Goal: Contribute content: Add original content to the website for others to see

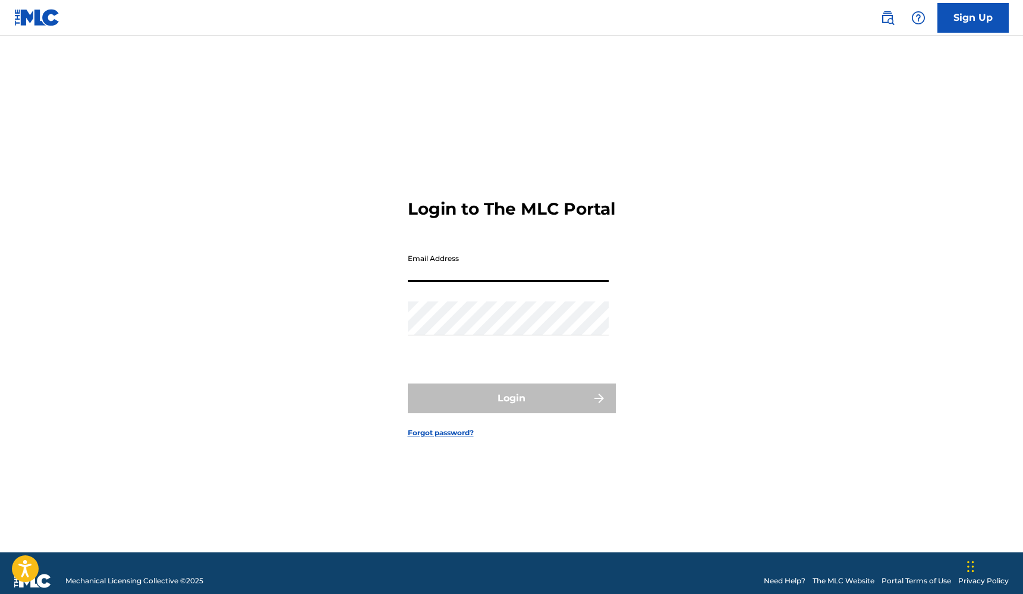
click at [532, 277] on input "Email Address" at bounding box center [508, 265] width 201 height 34
type input "[EMAIL_ADDRESS][DOMAIN_NAME]"
click at [511, 409] on button "Login" at bounding box center [512, 399] width 208 height 30
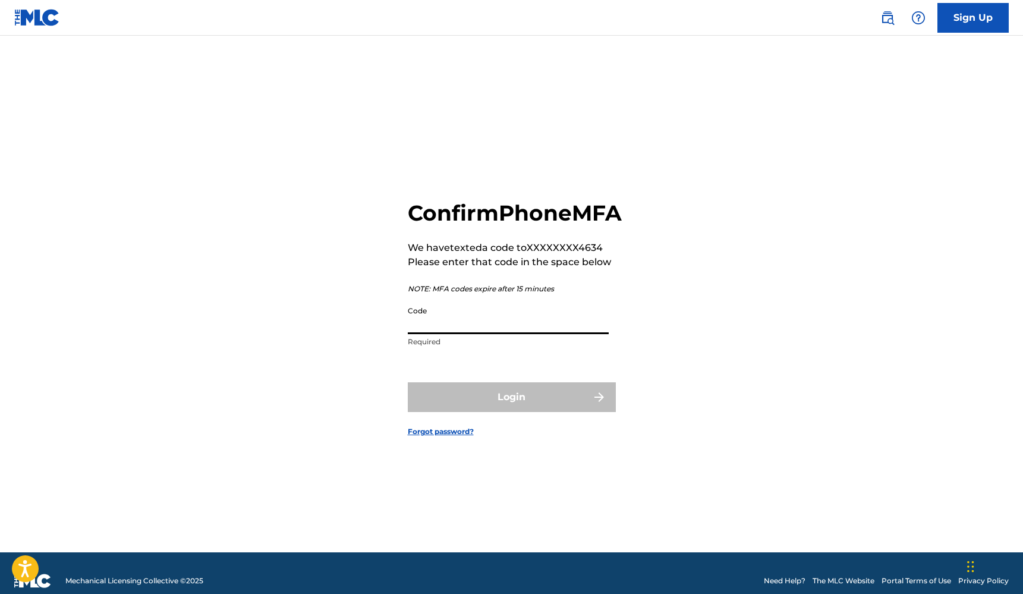
click at [469, 324] on input "Code" at bounding box center [508, 317] width 201 height 34
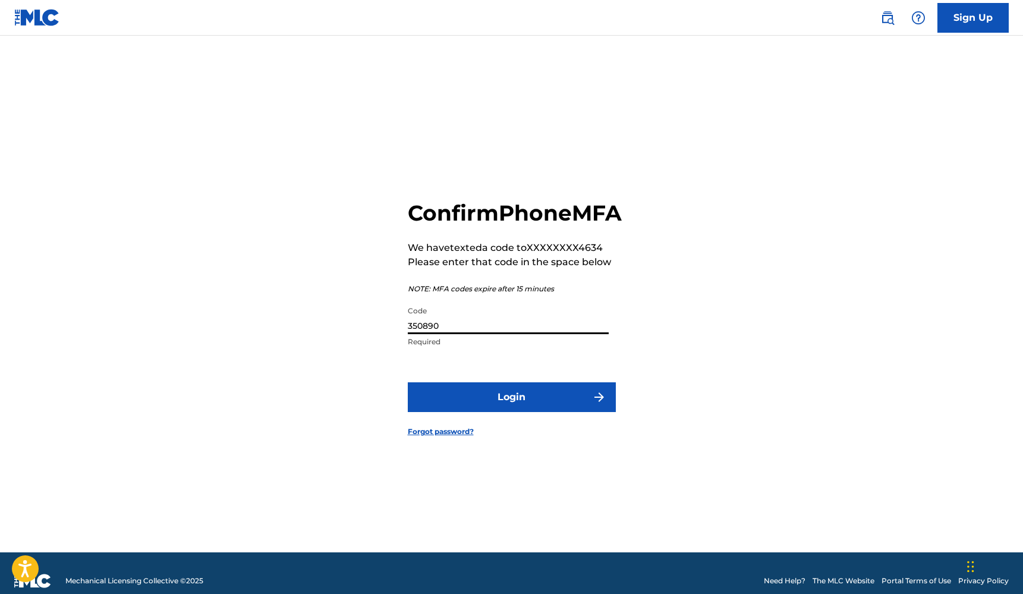
type input "350890"
click at [494, 406] on button "Login" at bounding box center [512, 397] width 208 height 30
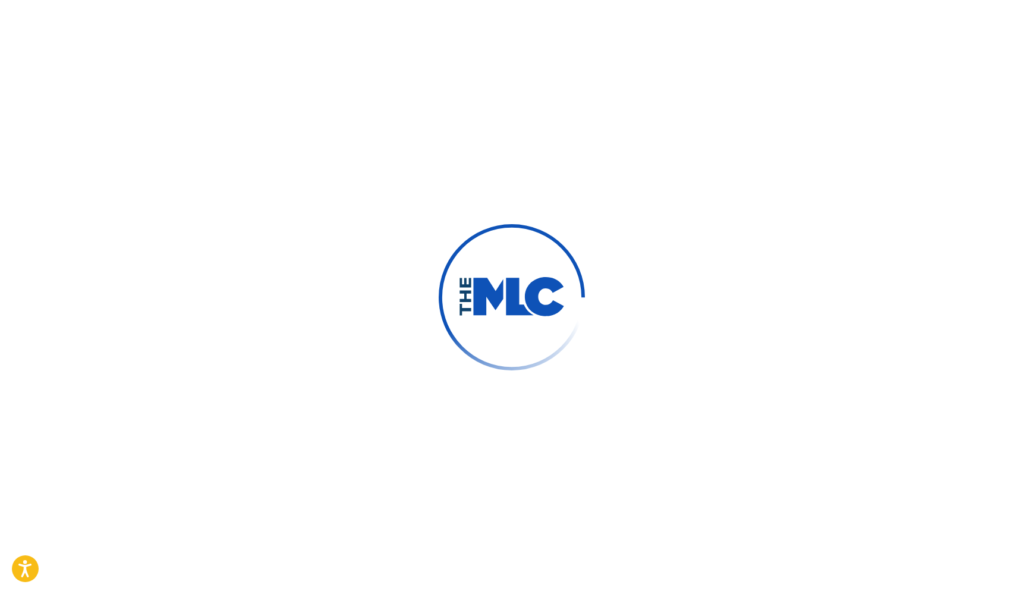
click at [494, 406] on div at bounding box center [511, 297] width 1023 height 594
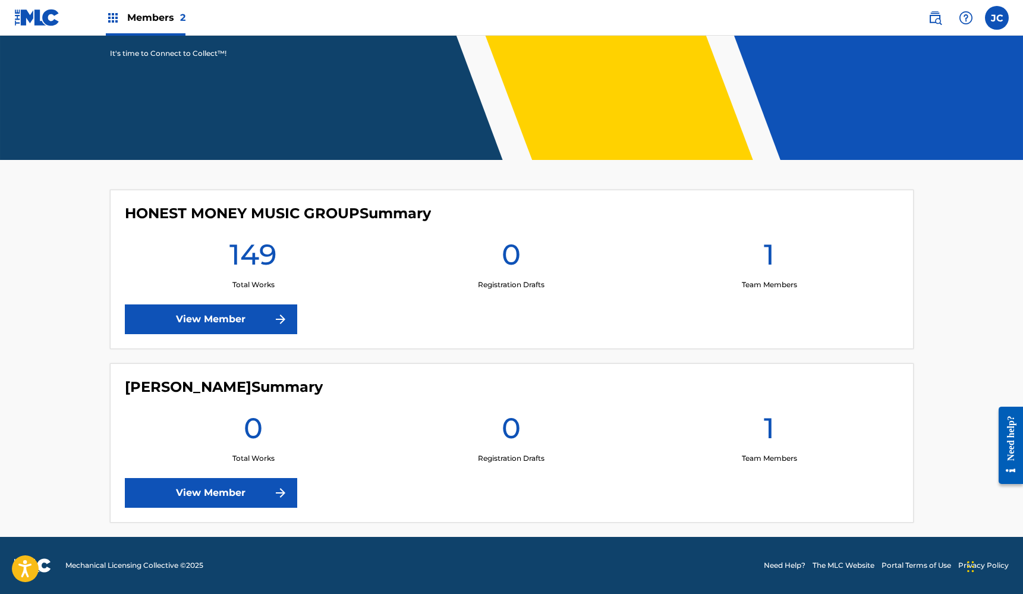
scroll to position [189, 0]
click at [272, 318] on link "View Member" at bounding box center [211, 319] width 172 height 30
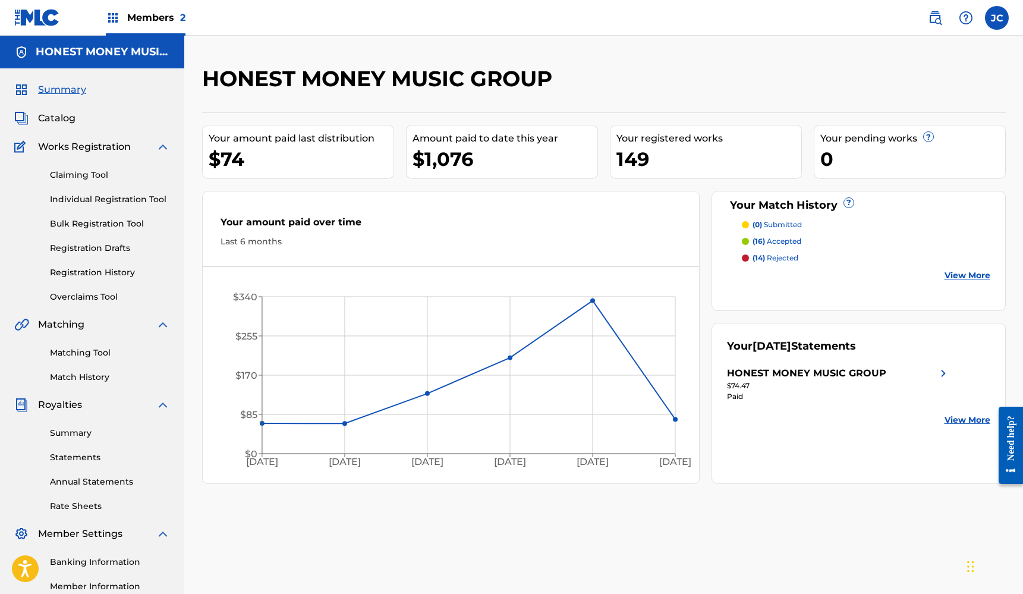
click at [93, 179] on link "Claiming Tool" at bounding box center [110, 175] width 120 height 12
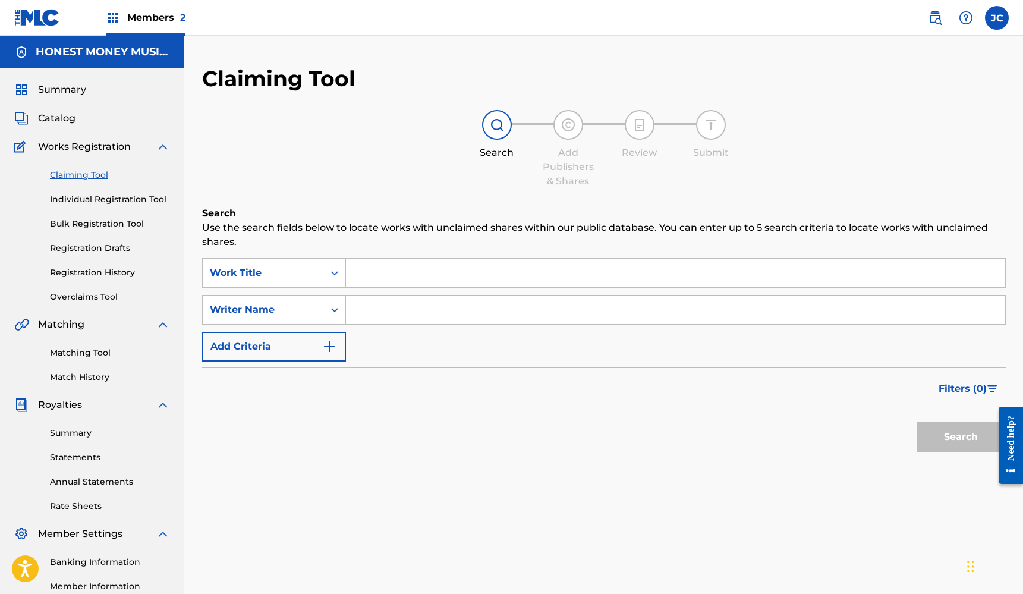
click at [61, 355] on link "Matching Tool" at bounding box center [110, 353] width 120 height 12
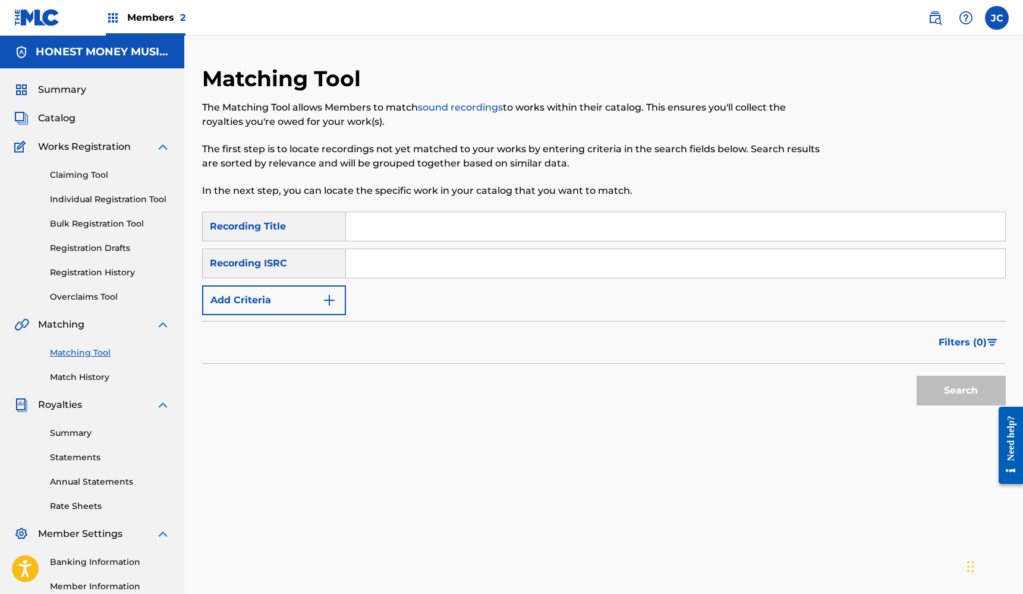
click at [419, 275] on input "Search Form" at bounding box center [675, 263] width 659 height 29
paste input "TCAJY2545906"
type input "TCAJY2545906"
click at [954, 400] on button "Search" at bounding box center [961, 391] width 89 height 30
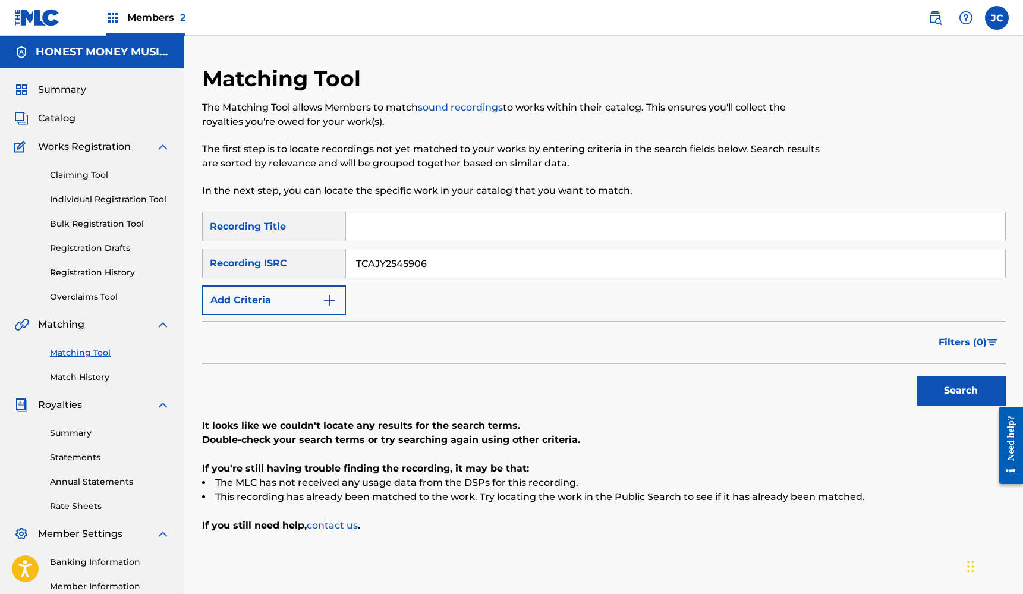
click at [460, 228] on input "Search Form" at bounding box center [675, 226] width 659 height 29
type input "what the streets missing"
click at [961, 391] on button "Search" at bounding box center [961, 391] width 89 height 30
click at [104, 200] on link "Individual Registration Tool" at bounding box center [110, 199] width 120 height 12
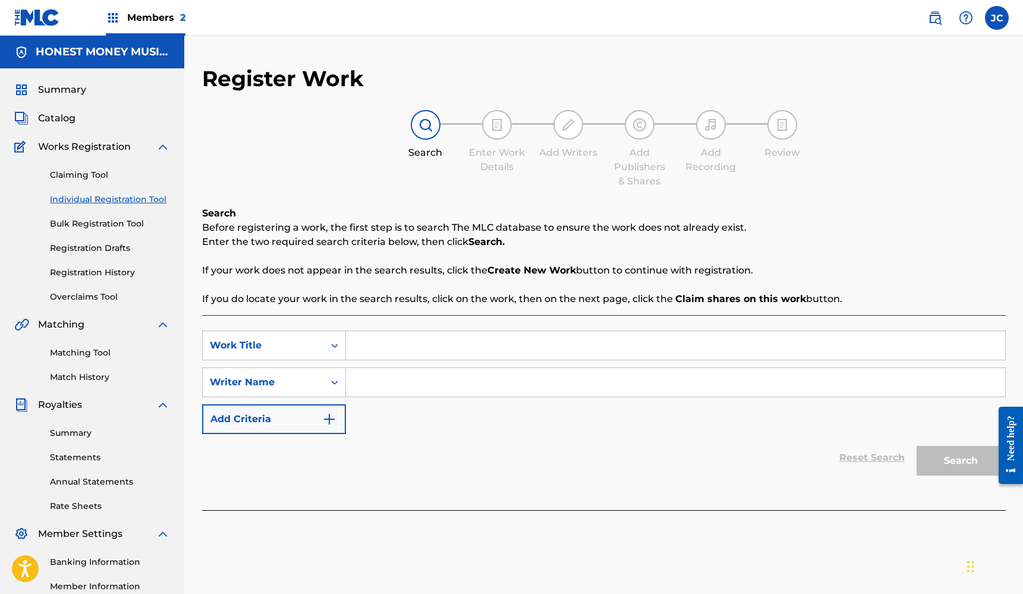
click at [365, 332] on input "Search Form" at bounding box center [675, 345] width 659 height 29
type input "what the streets missing"
type input "Nickoe"
click at [961, 461] on button "Search" at bounding box center [961, 461] width 89 height 30
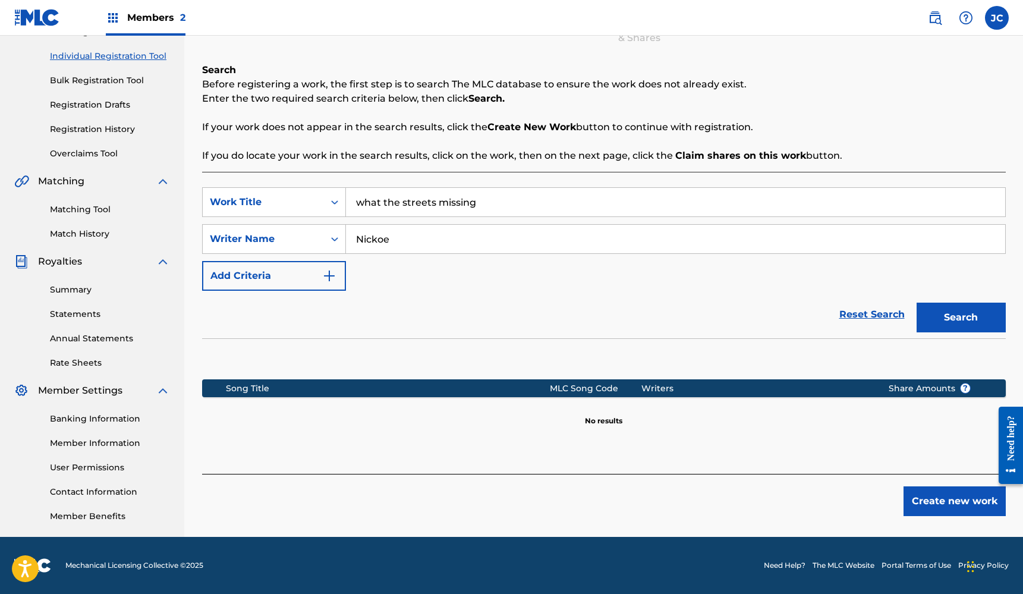
scroll to position [143, 0]
click at [928, 489] on button "Create new work" at bounding box center [955, 501] width 102 height 30
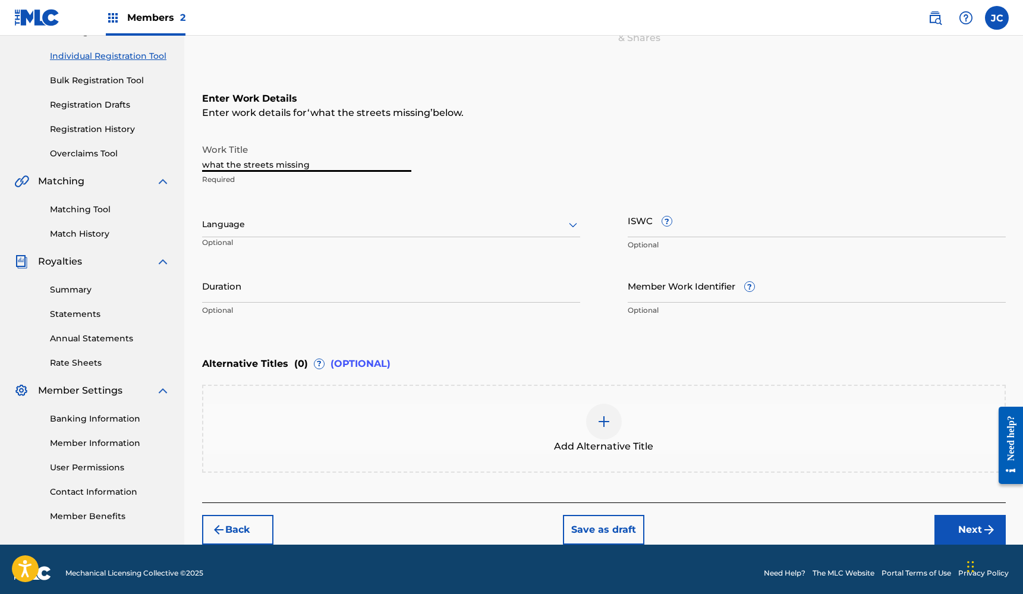
click at [266, 164] on input "what the streets missing" at bounding box center [306, 155] width 209 height 34
type input "What The Streets Missing"
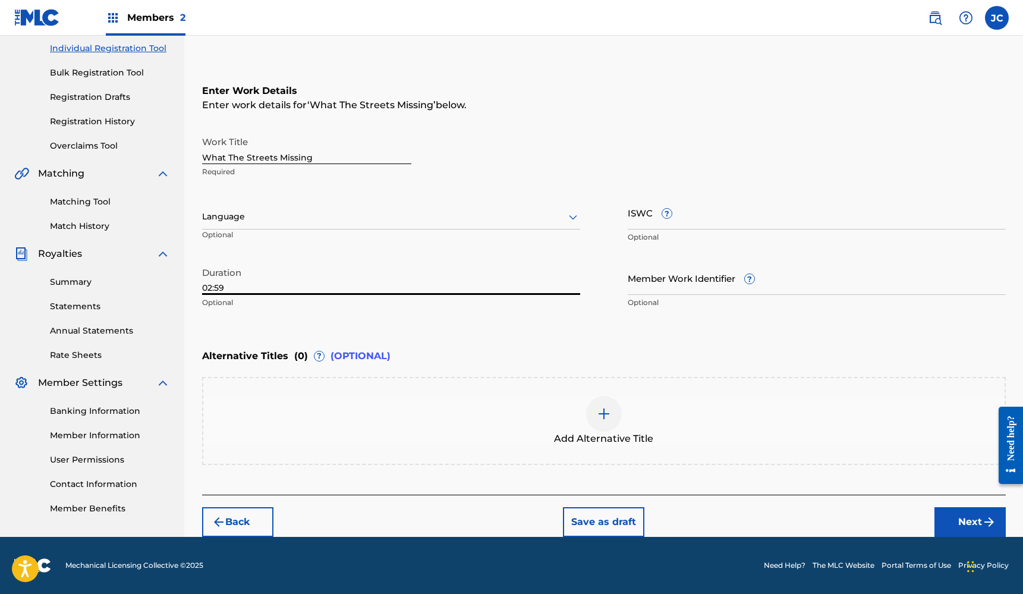
scroll to position [151, 0]
type input "02:59"
click at [571, 396] on div "Add Alternative Title" at bounding box center [604, 421] width 802 height 50
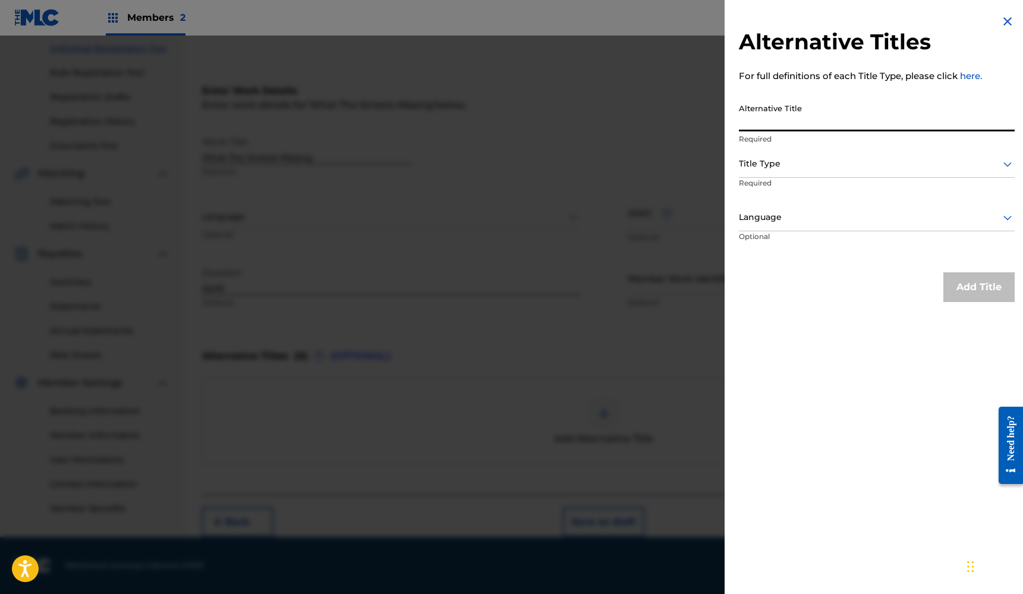
click at [759, 116] on input "Alternative Title" at bounding box center [877, 115] width 276 height 34
click at [758, 178] on p "Required" at bounding box center [784, 191] width 91 height 27
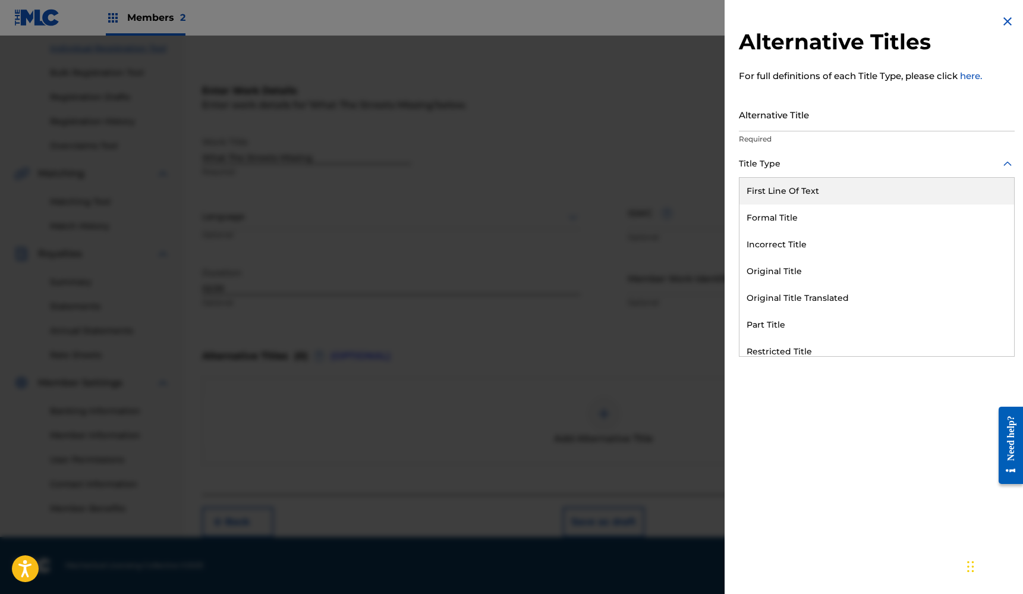
click at [764, 170] on div at bounding box center [877, 163] width 276 height 15
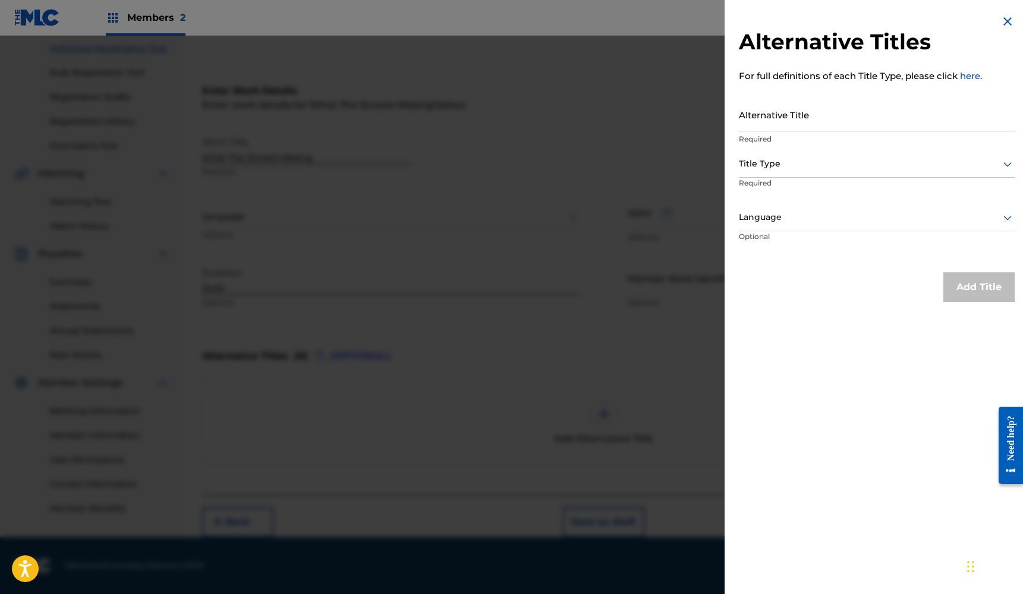
click at [764, 170] on div at bounding box center [877, 163] width 276 height 15
click at [995, 30] on h2 "Alternative Titles" at bounding box center [877, 42] width 276 height 27
click at [1002, 23] on img at bounding box center [1008, 21] width 14 height 14
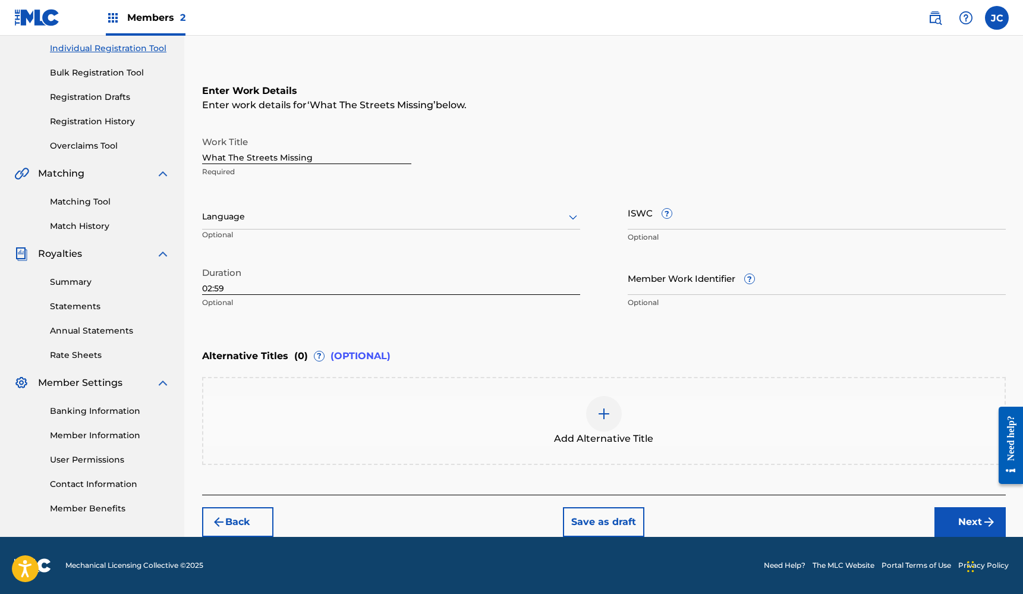
click at [954, 518] on button "Next" at bounding box center [970, 522] width 71 height 30
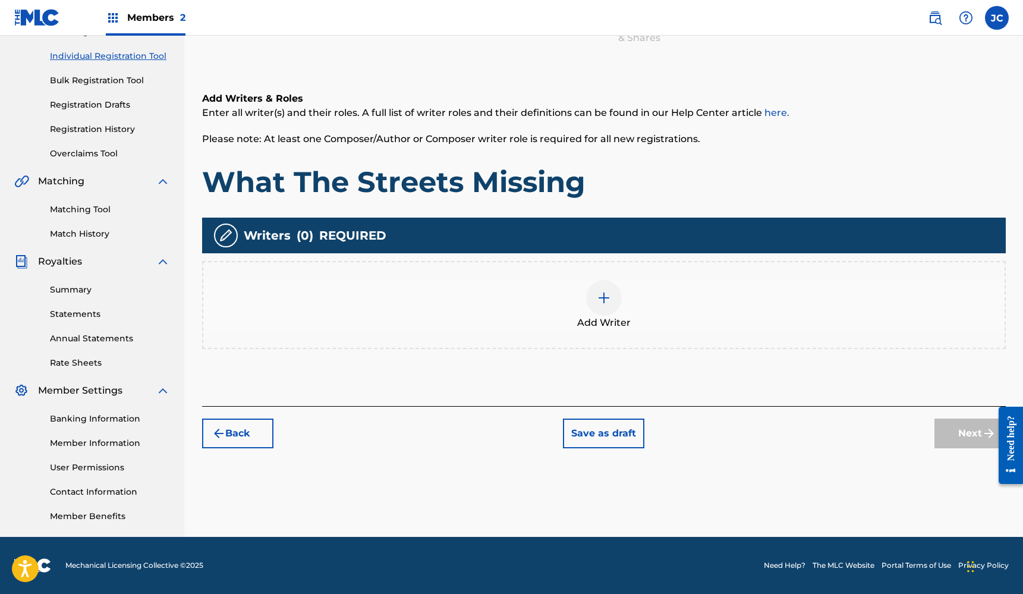
click at [533, 321] on div "Add Writer" at bounding box center [604, 305] width 802 height 50
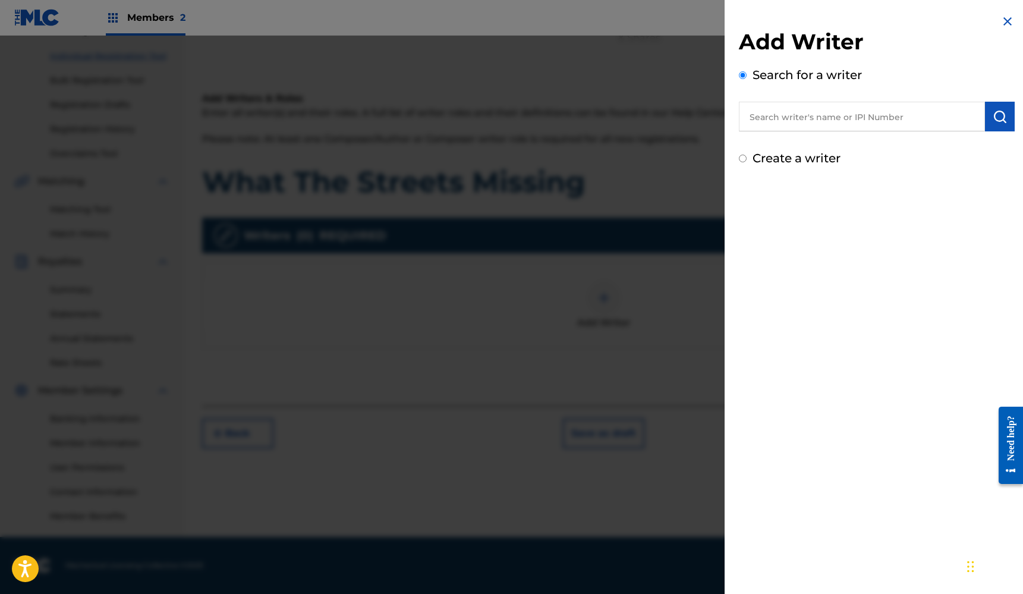
click at [769, 109] on input "text" at bounding box center [862, 117] width 246 height 30
paste input "571847912"
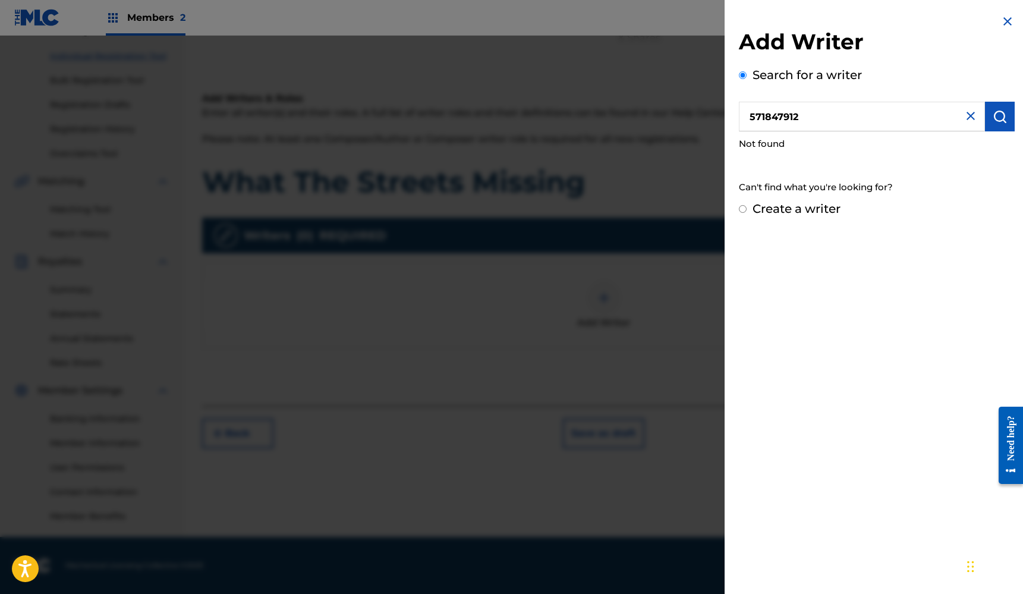
click at [761, 111] on input "571847912" at bounding box center [862, 117] width 246 height 30
type input "J"
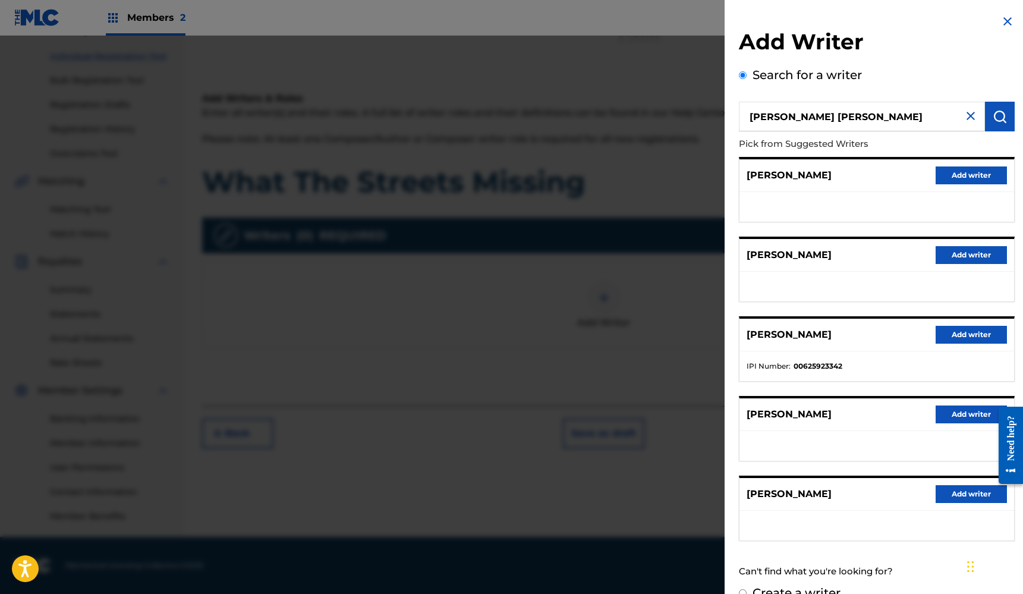
type input "[PERSON_NAME] [PERSON_NAME]"
click at [973, 111] on img at bounding box center [971, 116] width 14 height 14
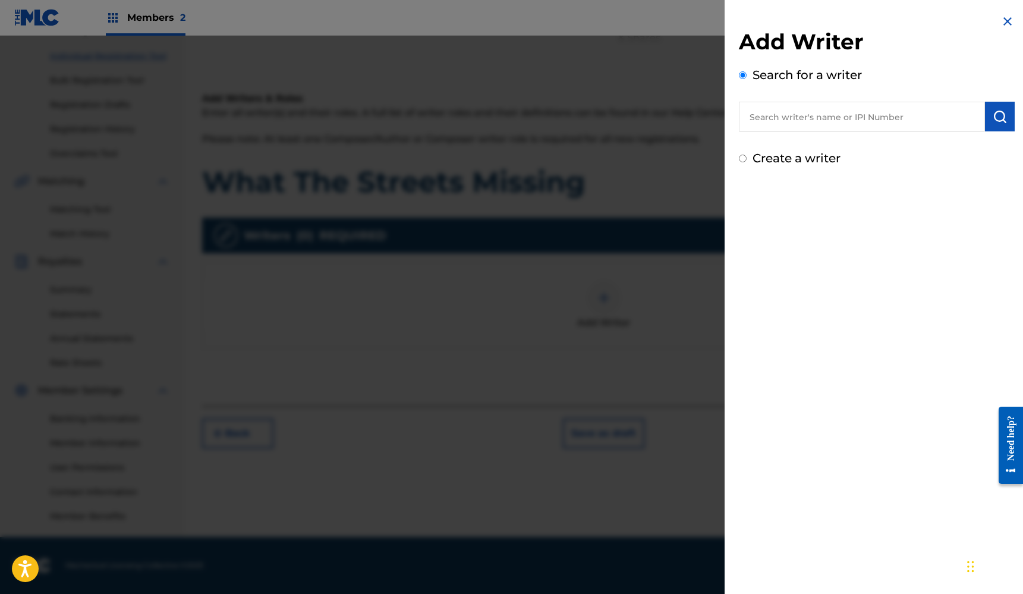
click at [973, 111] on input "text" at bounding box center [862, 117] width 246 height 30
click at [940, 125] on input "text" at bounding box center [862, 117] width 246 height 30
click at [916, 121] on input "text" at bounding box center [862, 117] width 246 height 30
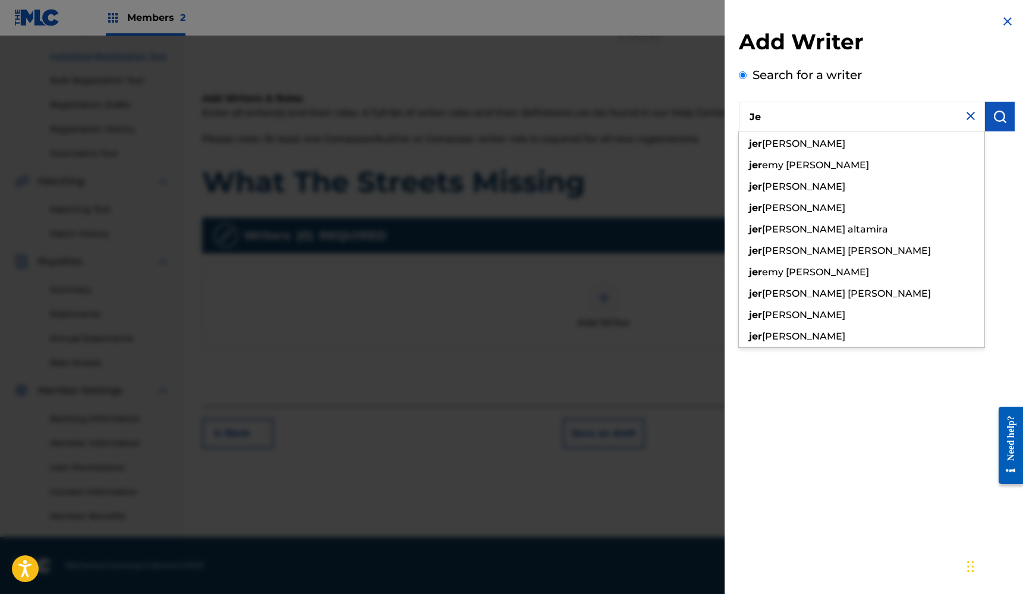
type input "J"
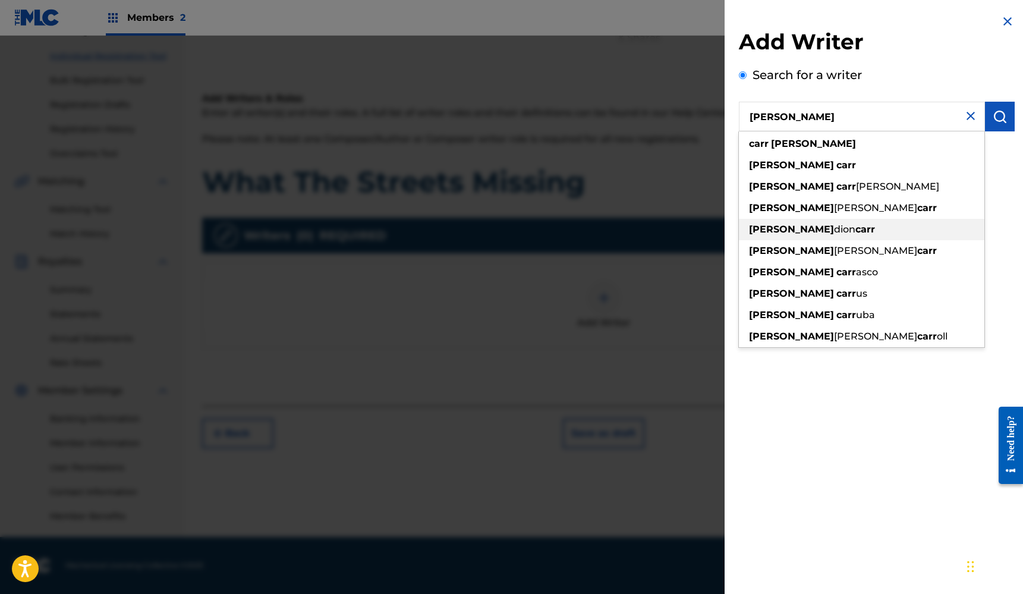
click at [885, 223] on div "[PERSON_NAME]" at bounding box center [862, 229] width 246 height 21
type input "[PERSON_NAME]"
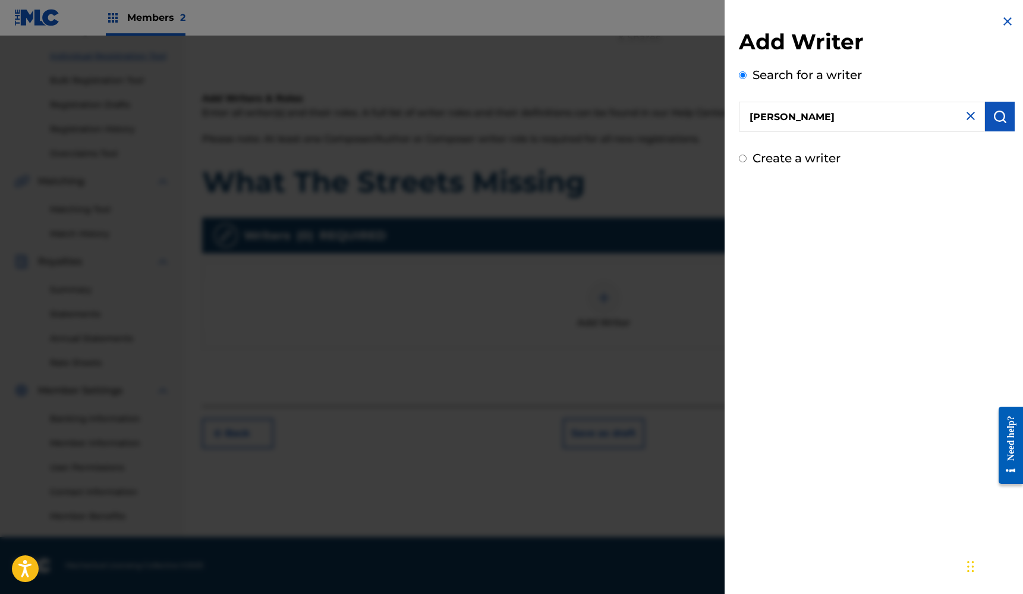
click at [987, 120] on button "submit" at bounding box center [1000, 117] width 30 height 30
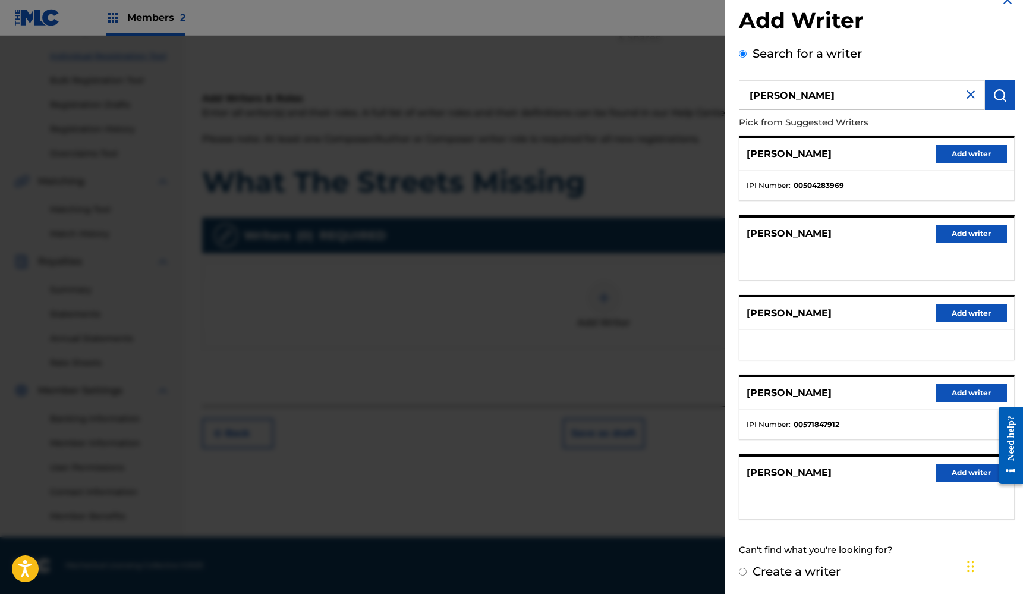
scroll to position [143, 0]
click at [951, 385] on button "Add writer" at bounding box center [971, 393] width 71 height 18
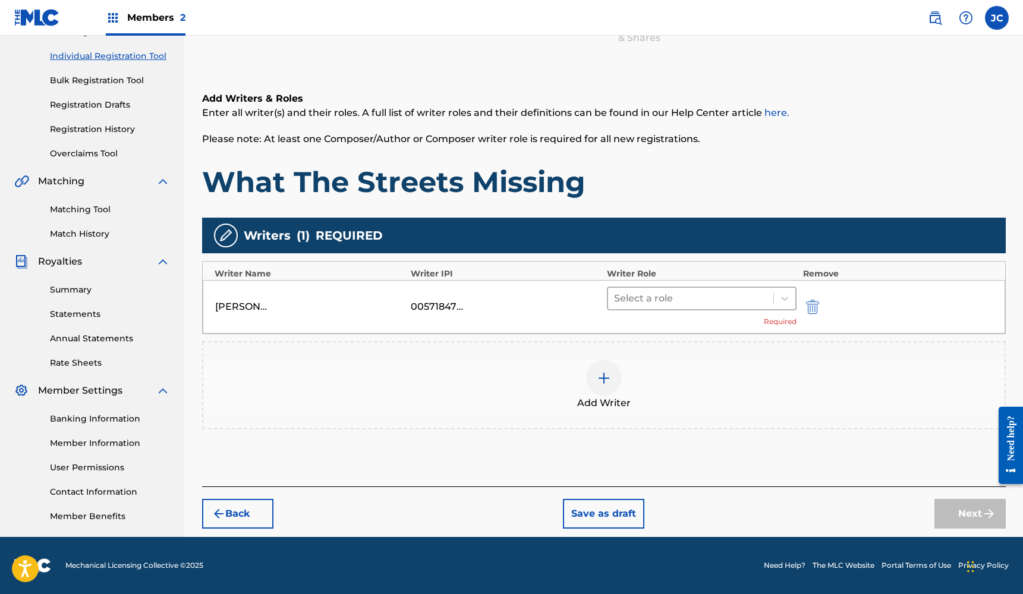
click at [751, 309] on div "Select a role" at bounding box center [691, 298] width 166 height 21
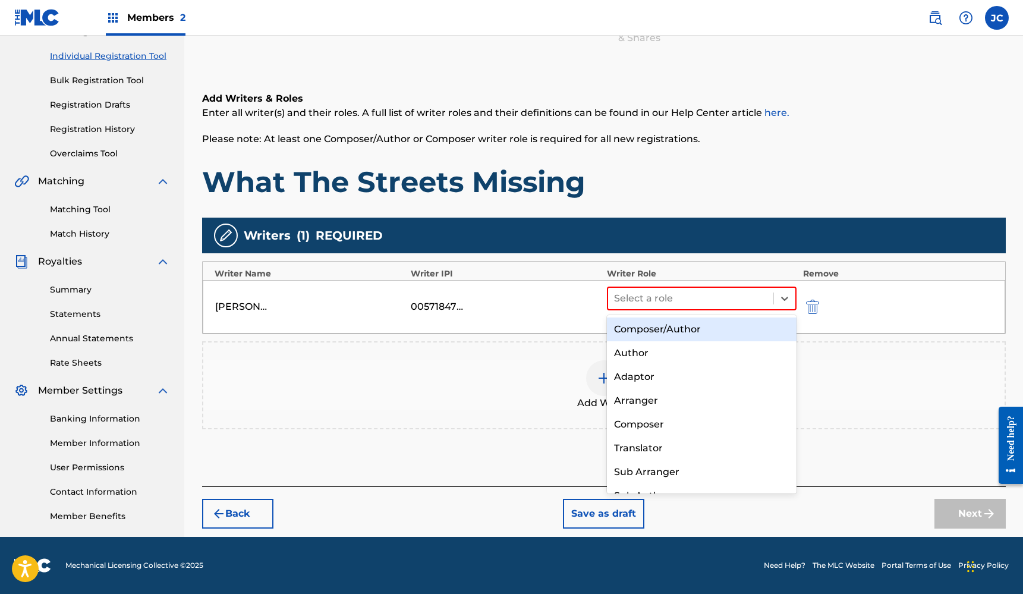
click at [724, 332] on div "Composer/Author" at bounding box center [702, 330] width 190 height 24
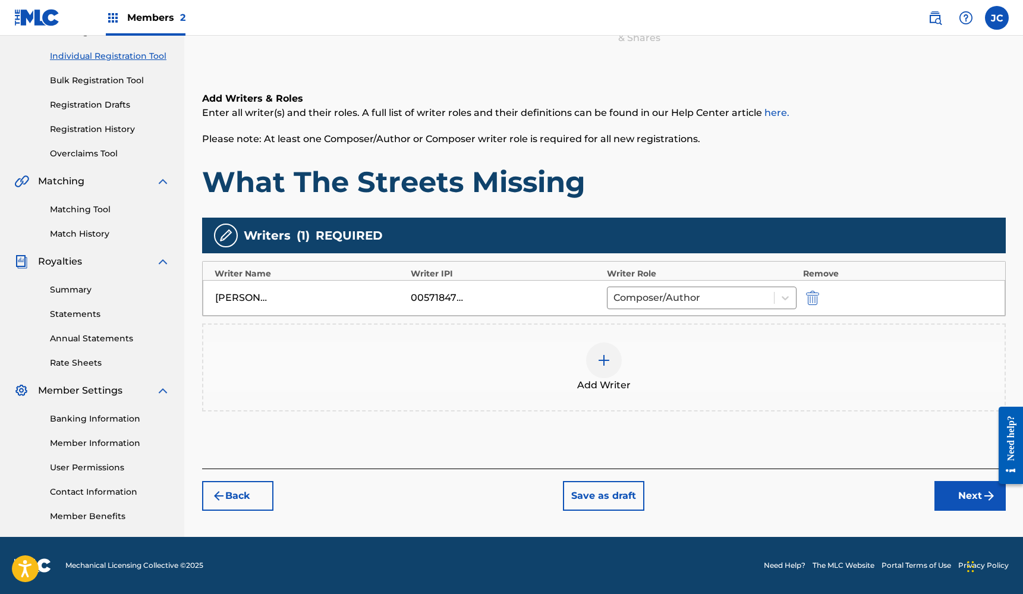
click at [947, 498] on button "Next" at bounding box center [970, 496] width 71 height 30
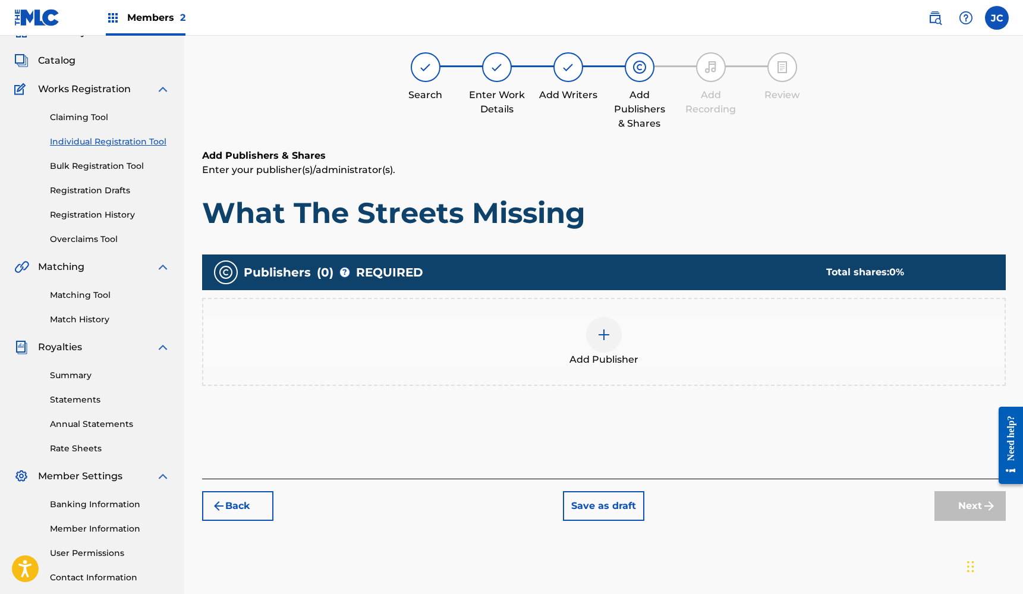
scroll to position [54, 0]
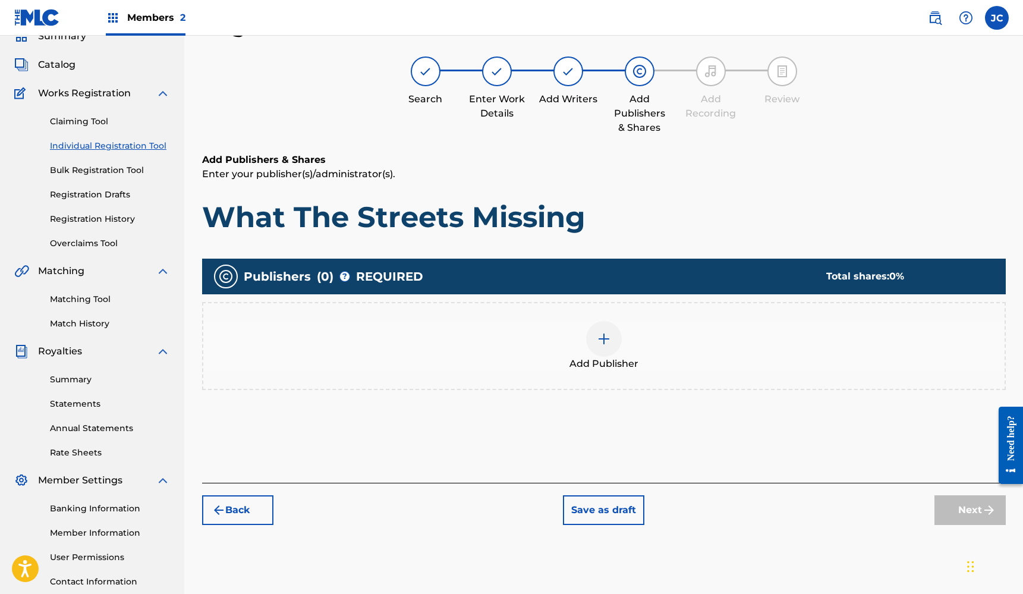
click at [611, 365] on span "Add Publisher" at bounding box center [604, 364] width 69 height 14
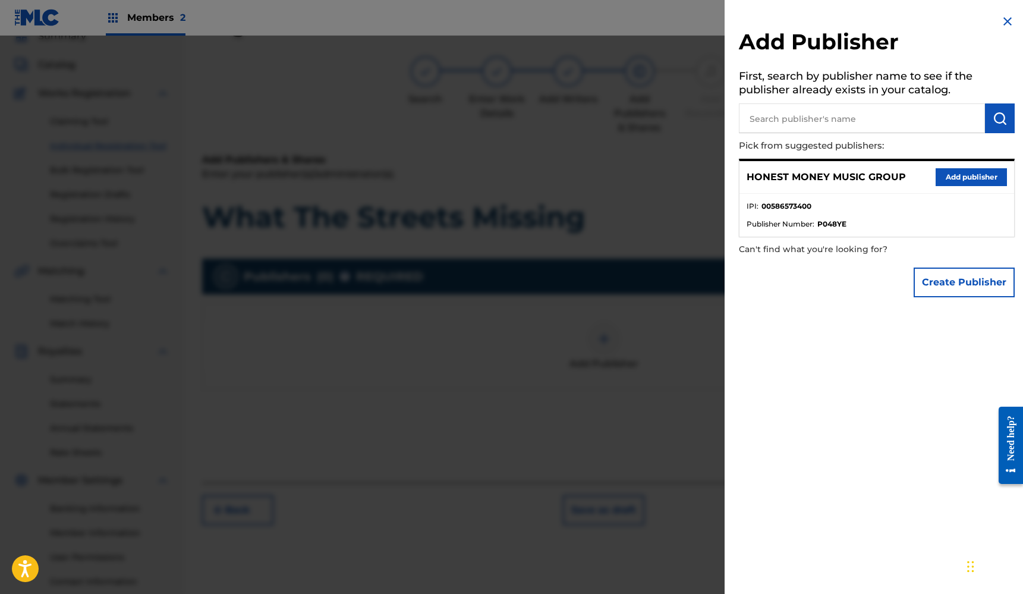
click at [994, 175] on button "Add publisher" at bounding box center [971, 177] width 71 height 18
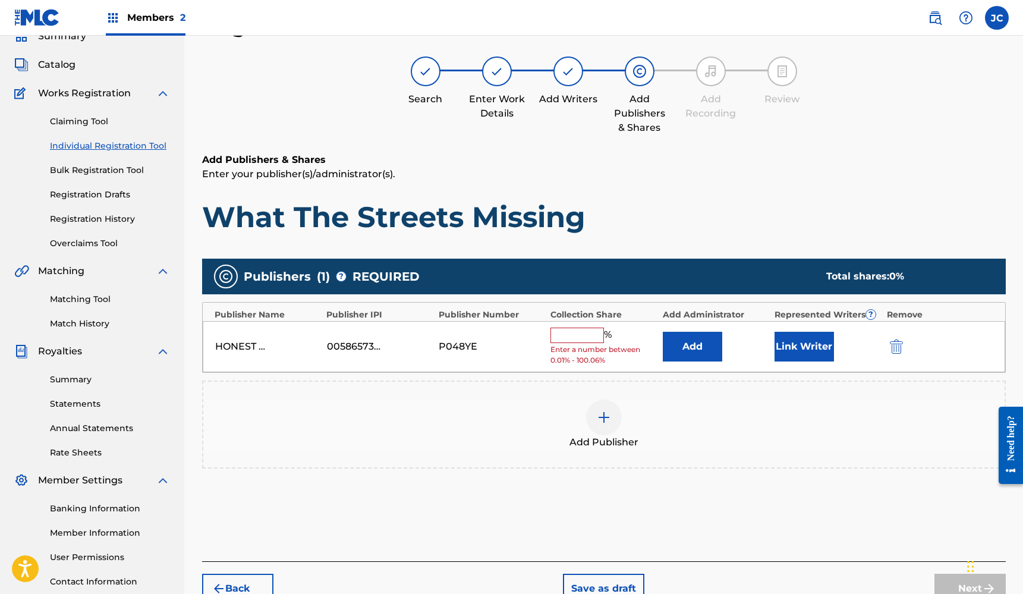
click at [596, 336] on input "text" at bounding box center [578, 335] width 54 height 15
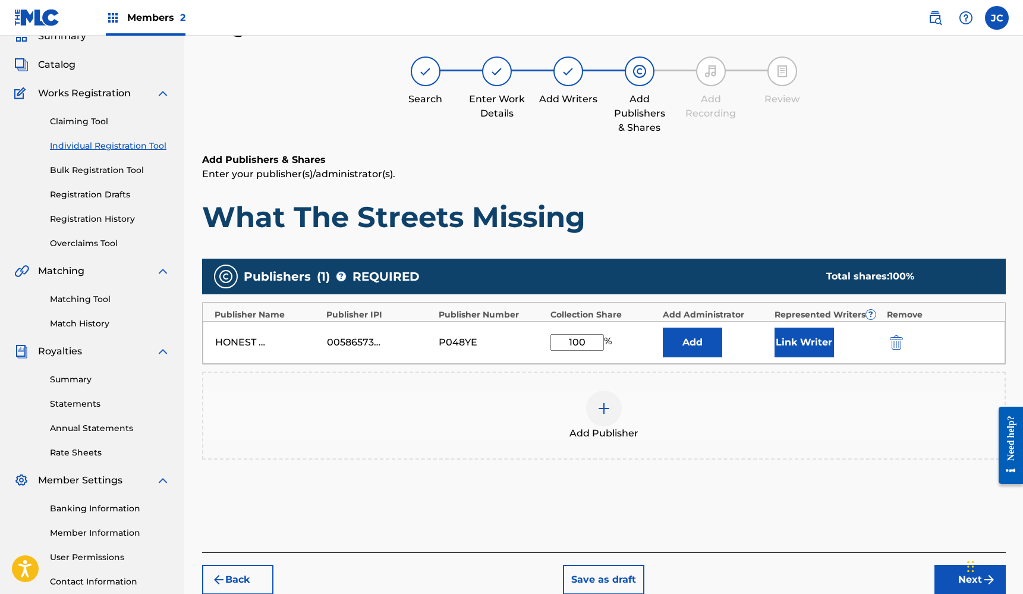
type input "100"
click at [791, 340] on button "Link Writer" at bounding box center [804, 343] width 59 height 30
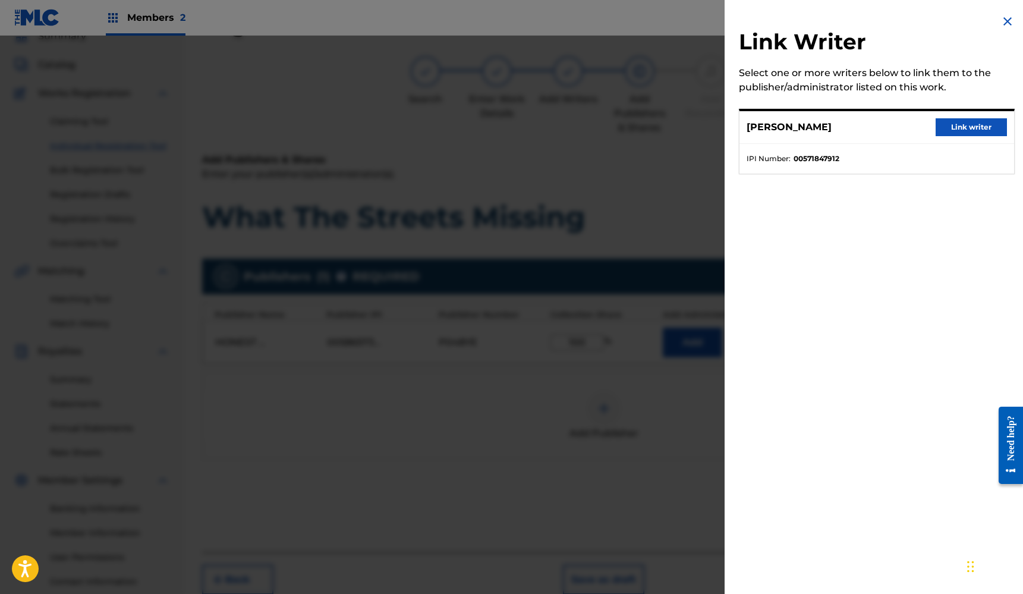
click at [968, 123] on button "Link writer" at bounding box center [971, 127] width 71 height 18
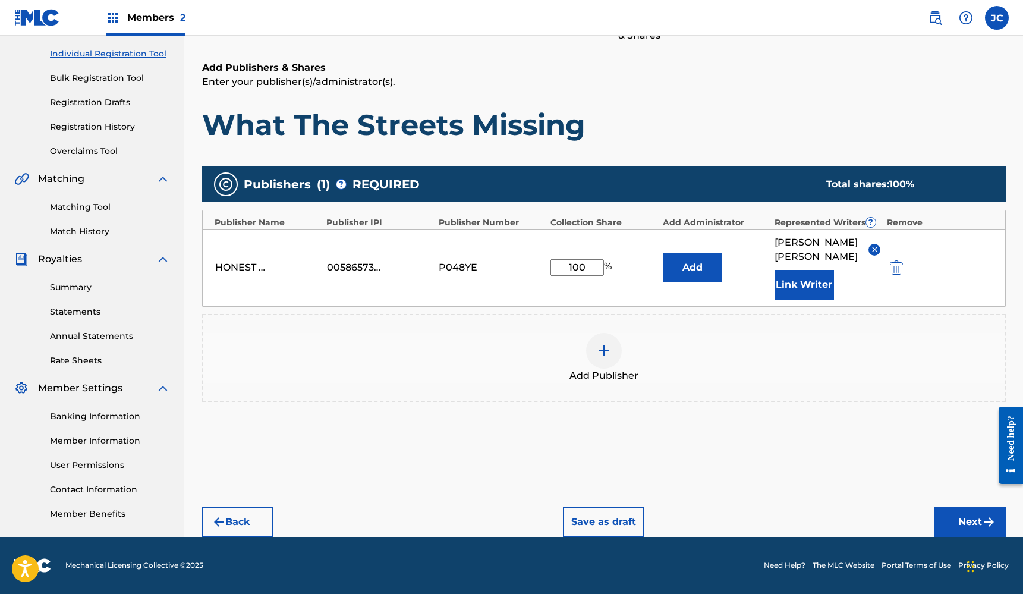
click at [939, 522] on button "Next" at bounding box center [970, 522] width 71 height 30
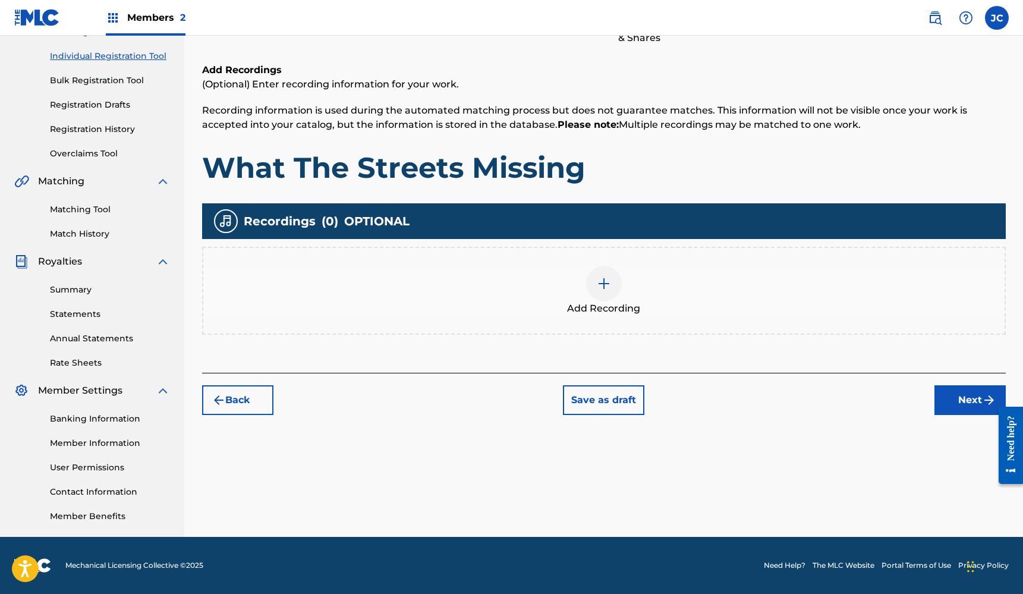
scroll to position [143, 0]
click at [614, 303] on span "Add Recording" at bounding box center [603, 309] width 73 height 14
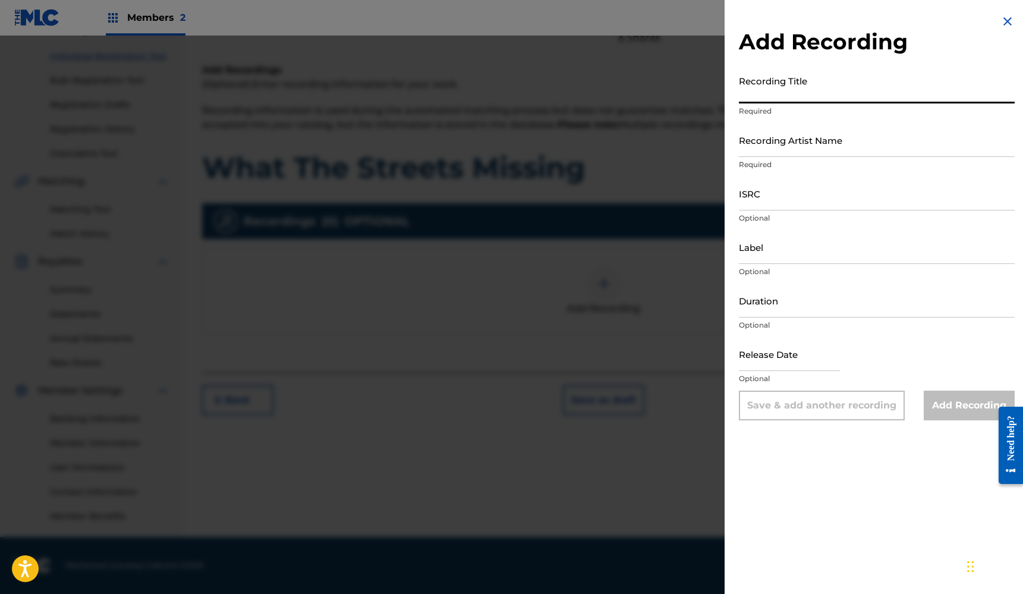
click at [842, 98] on input "Recording Title" at bounding box center [877, 87] width 276 height 34
type input "What The Streets Missing"
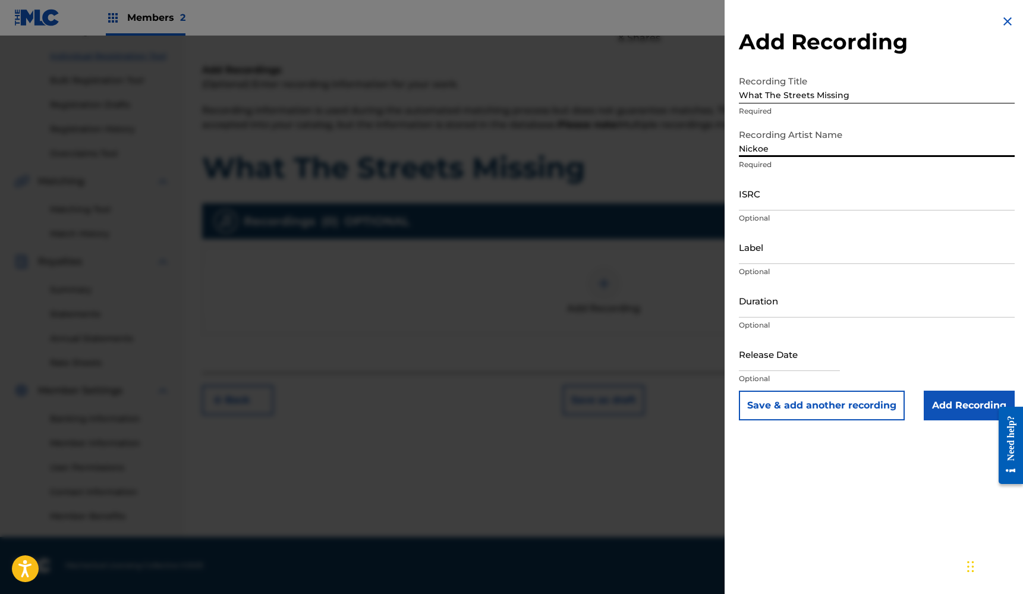
type input "Nickoe"
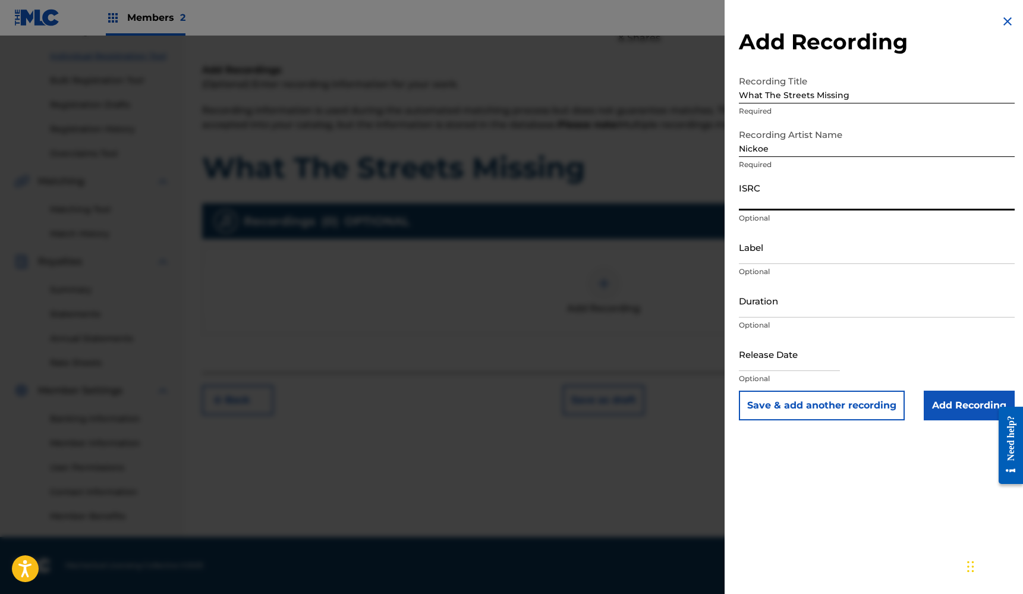
paste input "571847912"
type input "571847912"
paste input "TCAJY2545906"
type input "TCAJY2545906"
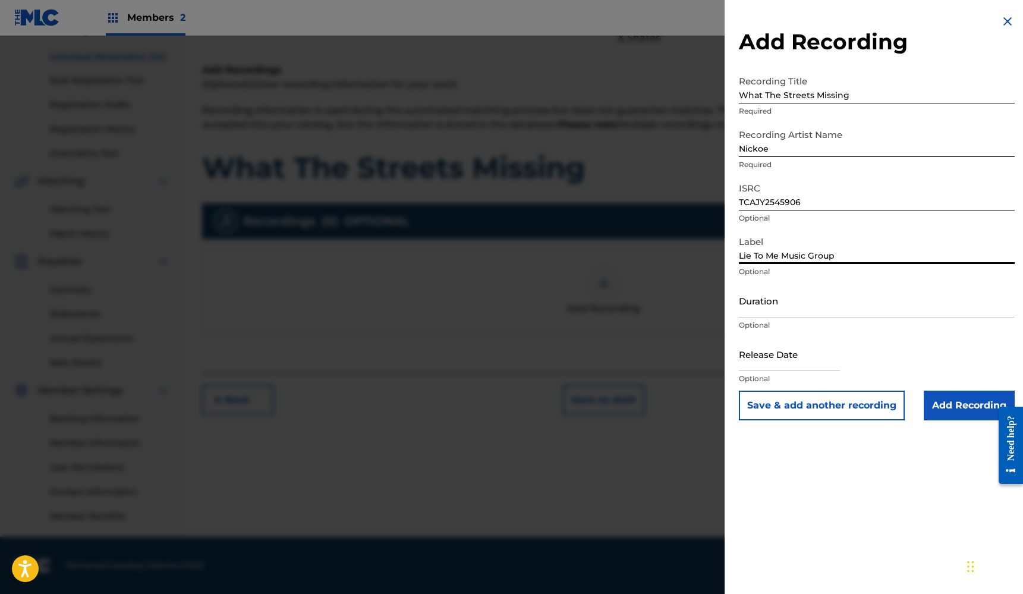
type input "Lie To Me Music Group"
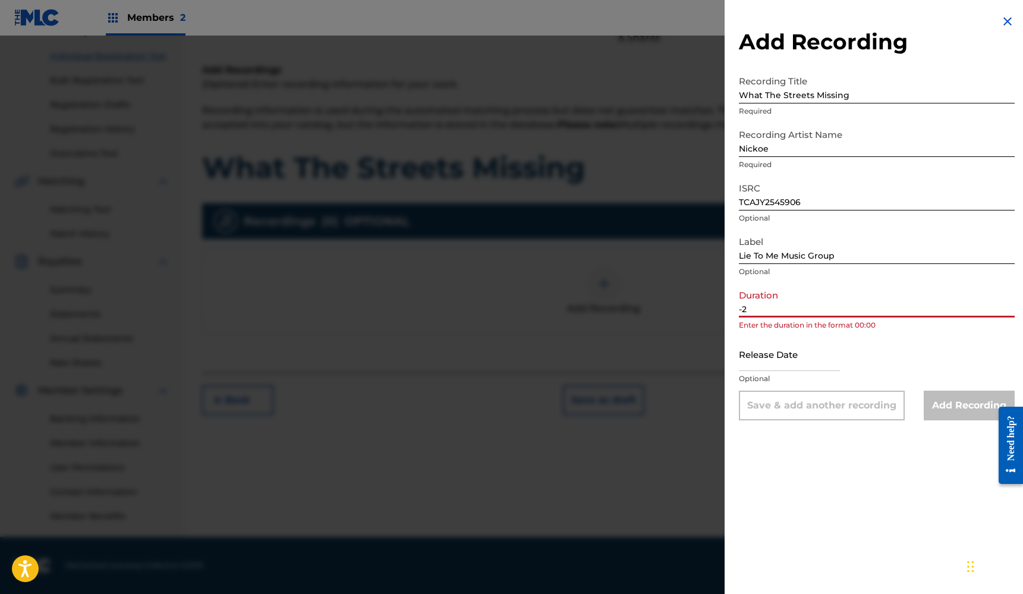
type input "-"
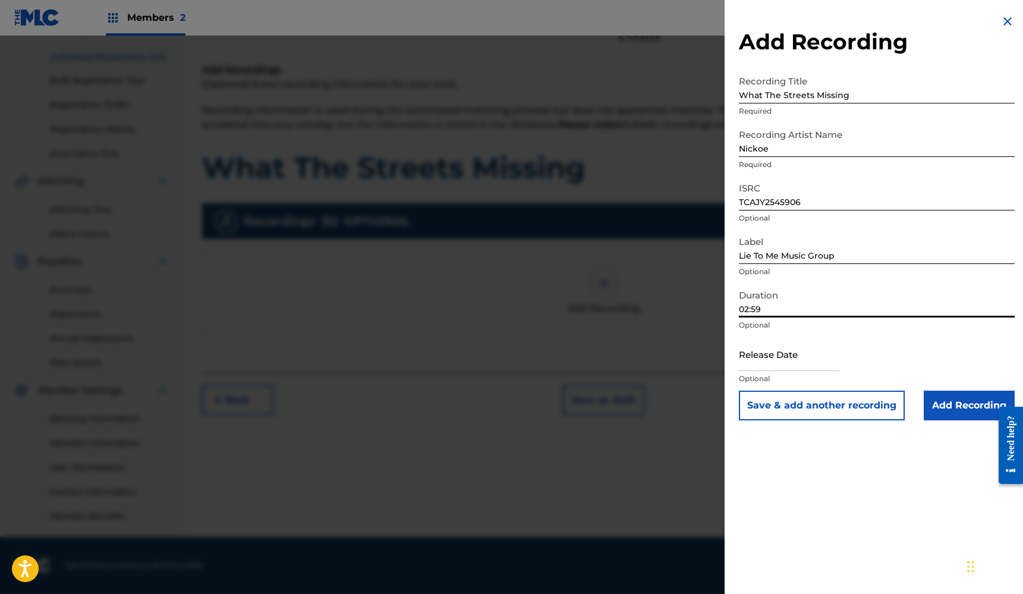
type input "02:59"
select select "7"
select select "2025"
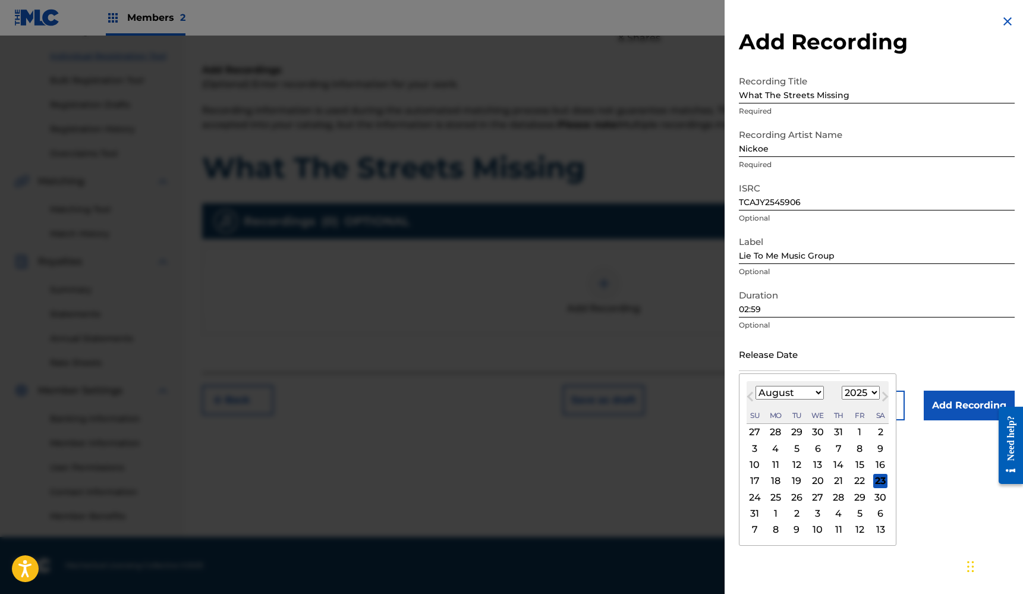
click at [853, 464] on div "15" at bounding box center [860, 465] width 14 height 14
type input "[DATE]"
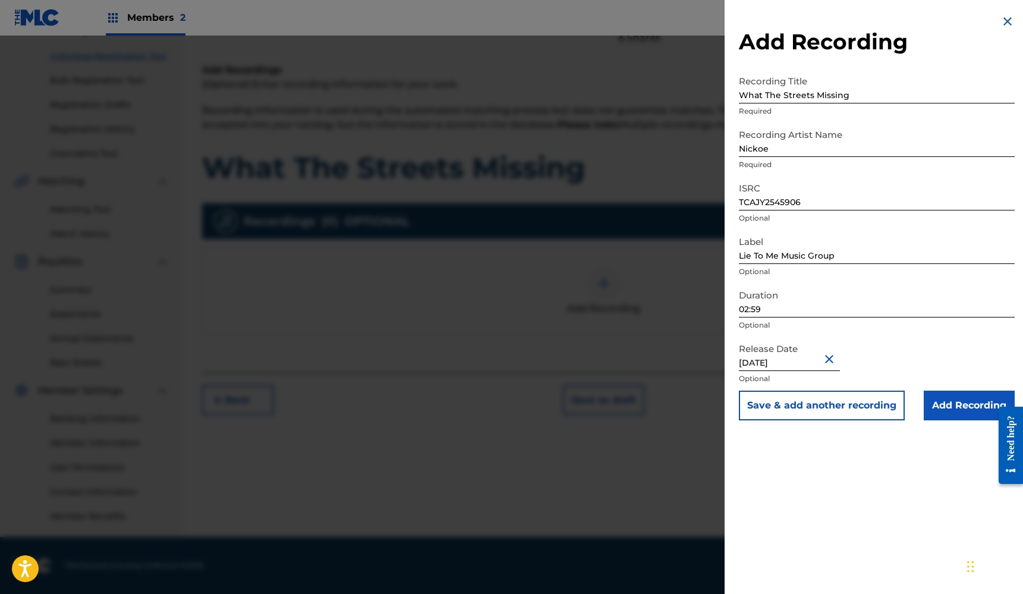
click at [953, 408] on input "Add Recording" at bounding box center [969, 406] width 91 height 30
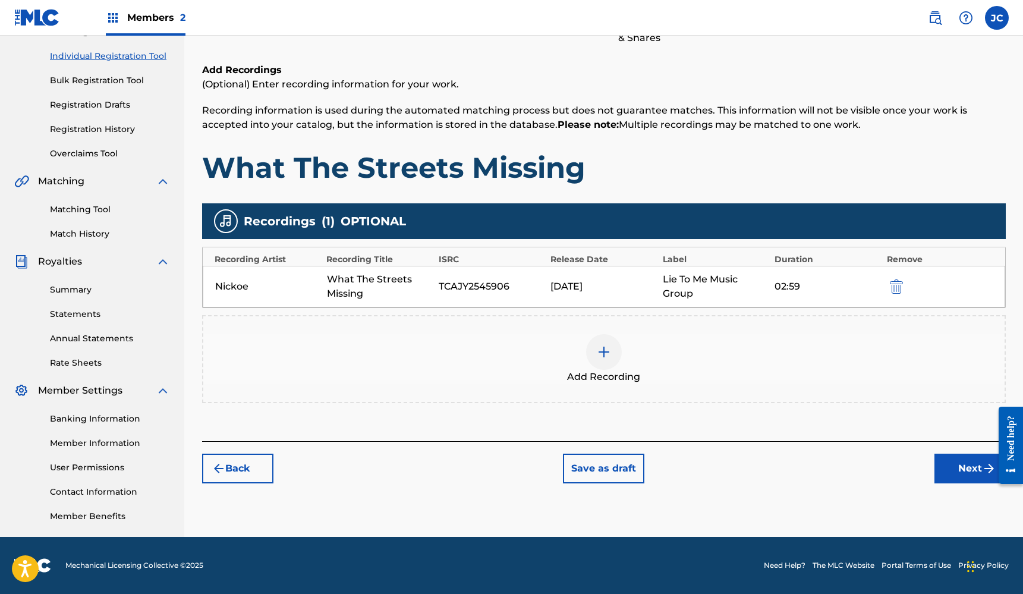
click at [961, 460] on button "Next" at bounding box center [970, 469] width 71 height 30
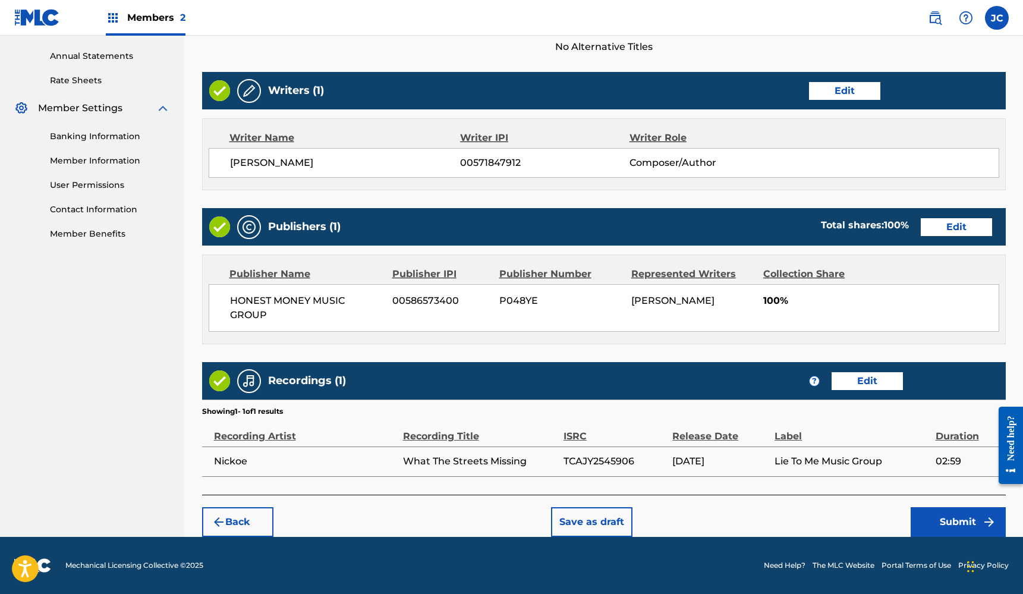
scroll to position [425, 0]
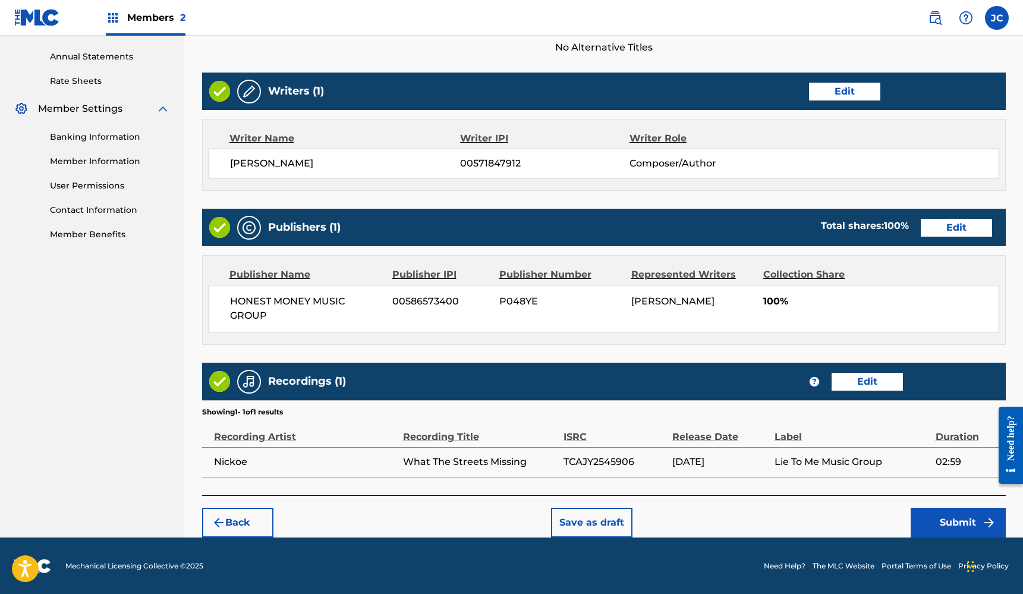
click at [968, 518] on button "Submit" at bounding box center [958, 523] width 95 height 30
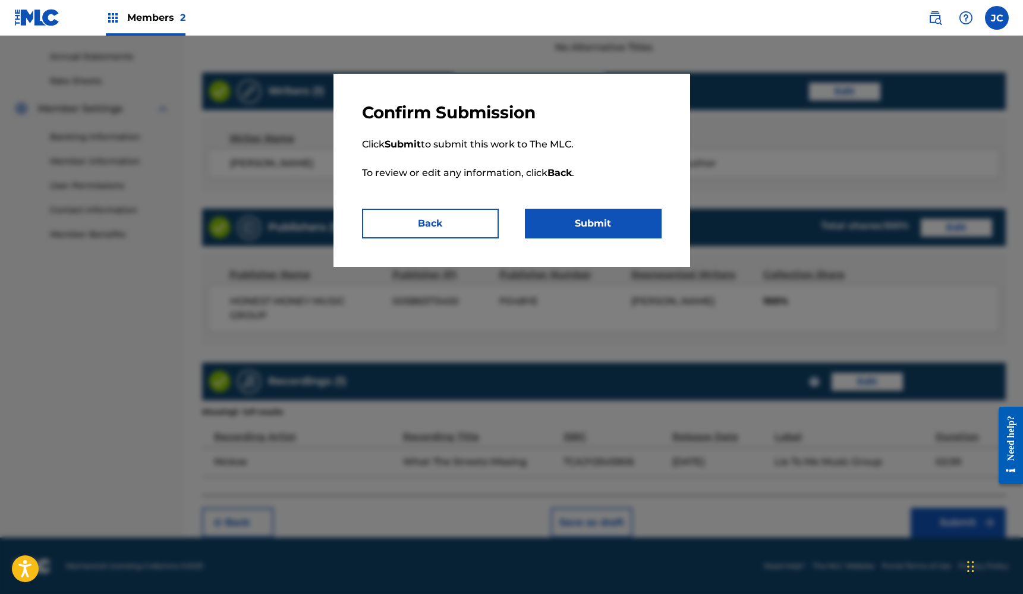
click at [592, 218] on button "Submit" at bounding box center [593, 224] width 137 height 30
